Goal: Task Accomplishment & Management: Manage account settings

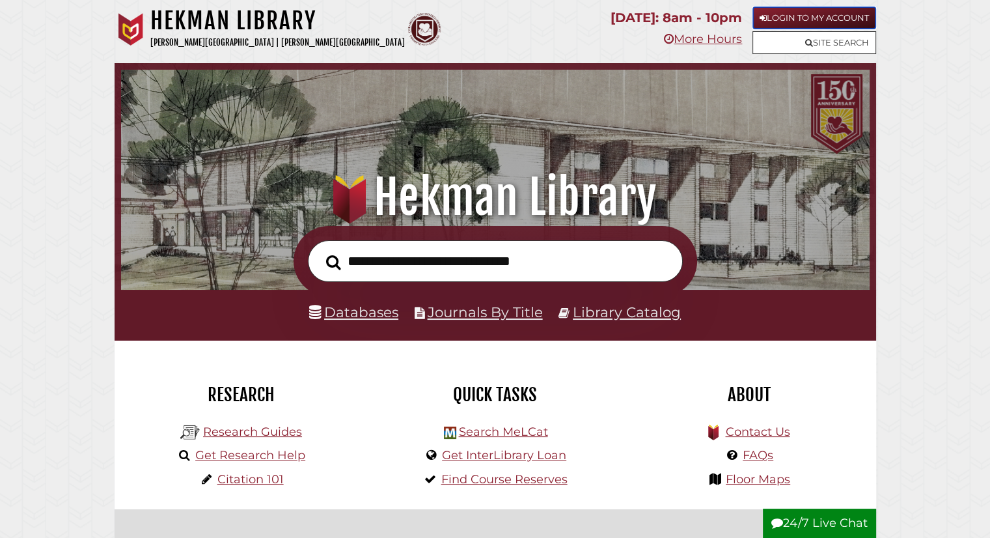
click at [827, 14] on link "Login to My Account" at bounding box center [814, 18] width 124 height 23
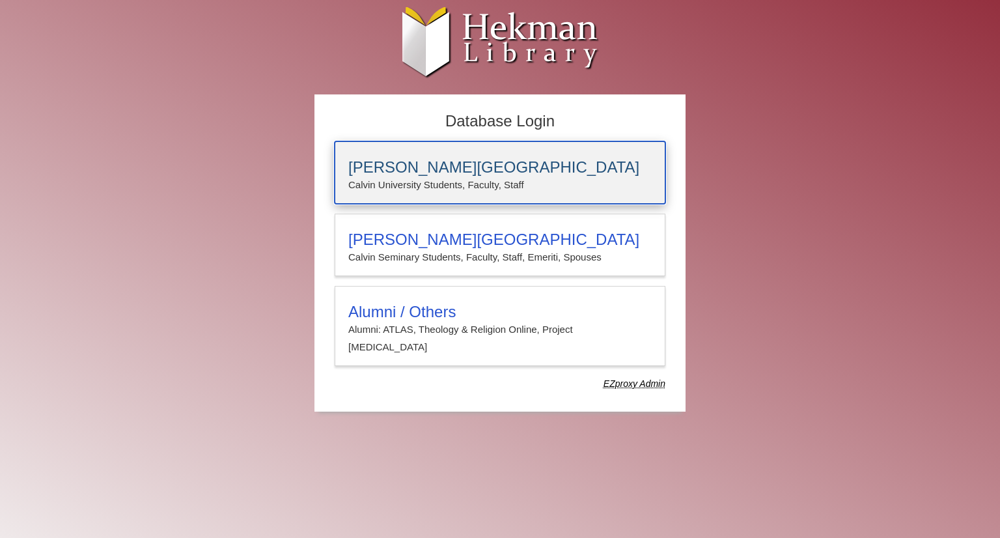
click at [479, 185] on p "Calvin University Students, Faculty, Staff" at bounding box center [499, 184] width 303 height 17
click at [450, 197] on div "[PERSON_NAME][GEOGRAPHIC_DATA] [PERSON_NAME] University Students, Faculty, Staff" at bounding box center [500, 172] width 331 height 62
